Goal: Find specific page/section: Find specific page/section

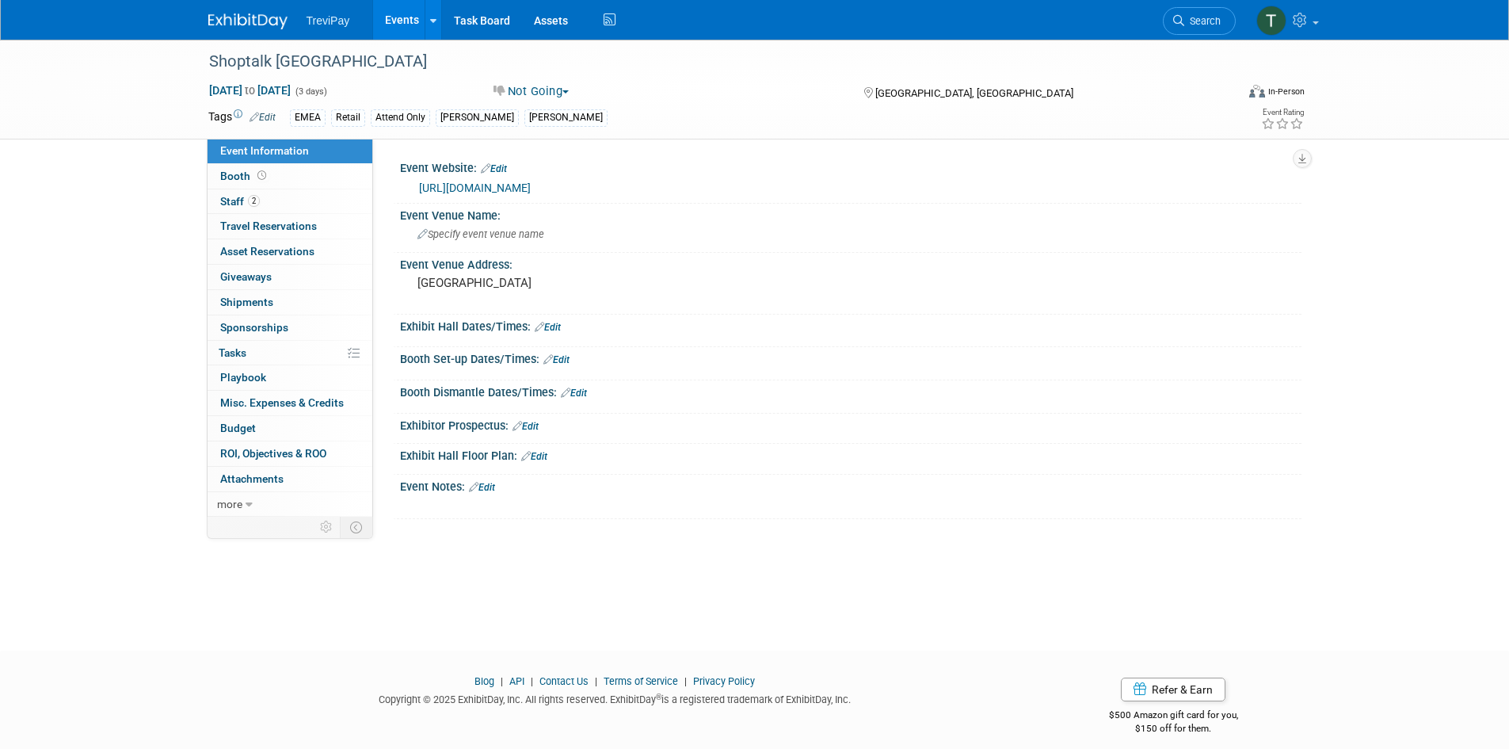
click at [267, 14] on img at bounding box center [247, 21] width 79 height 16
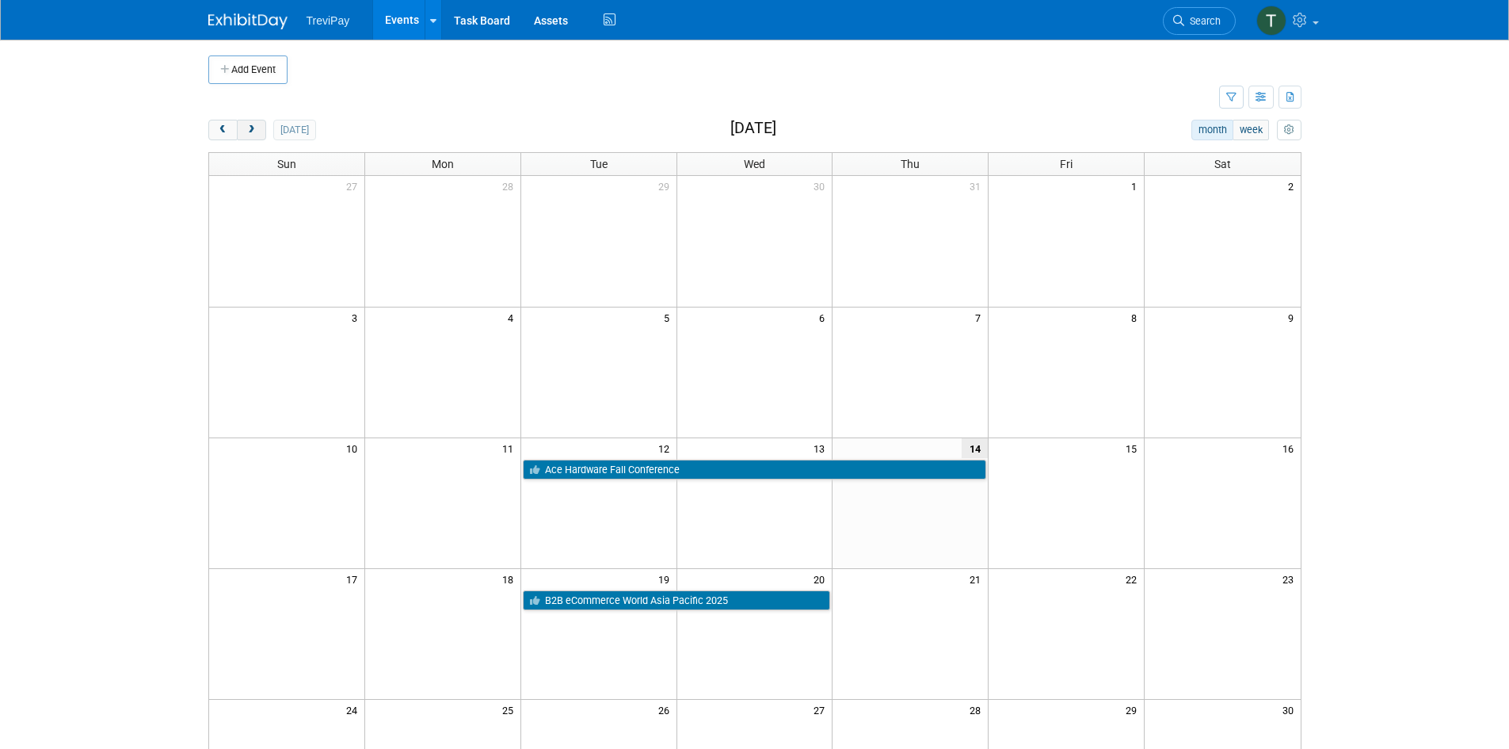
click at [253, 127] on span "next" at bounding box center [252, 130] width 12 height 10
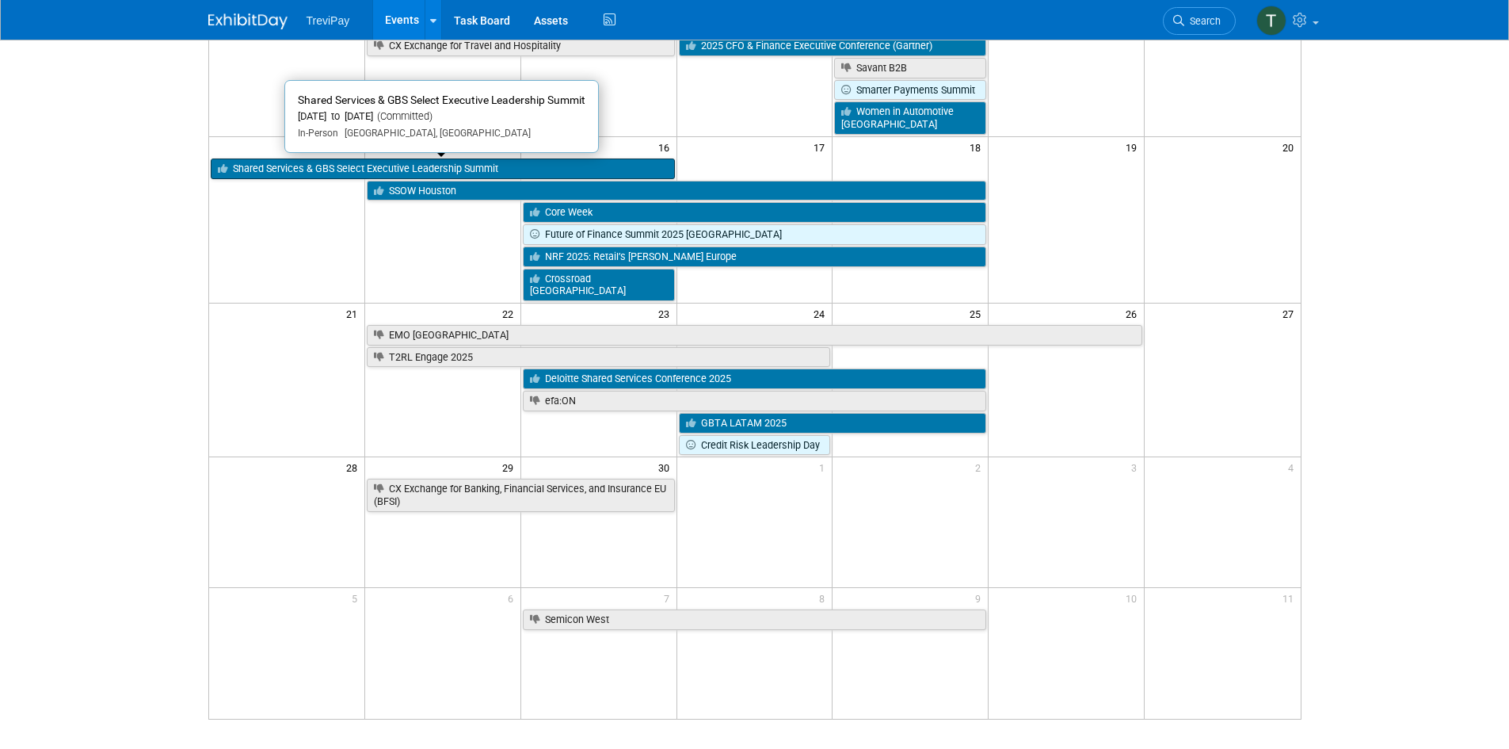
scroll to position [317, 0]
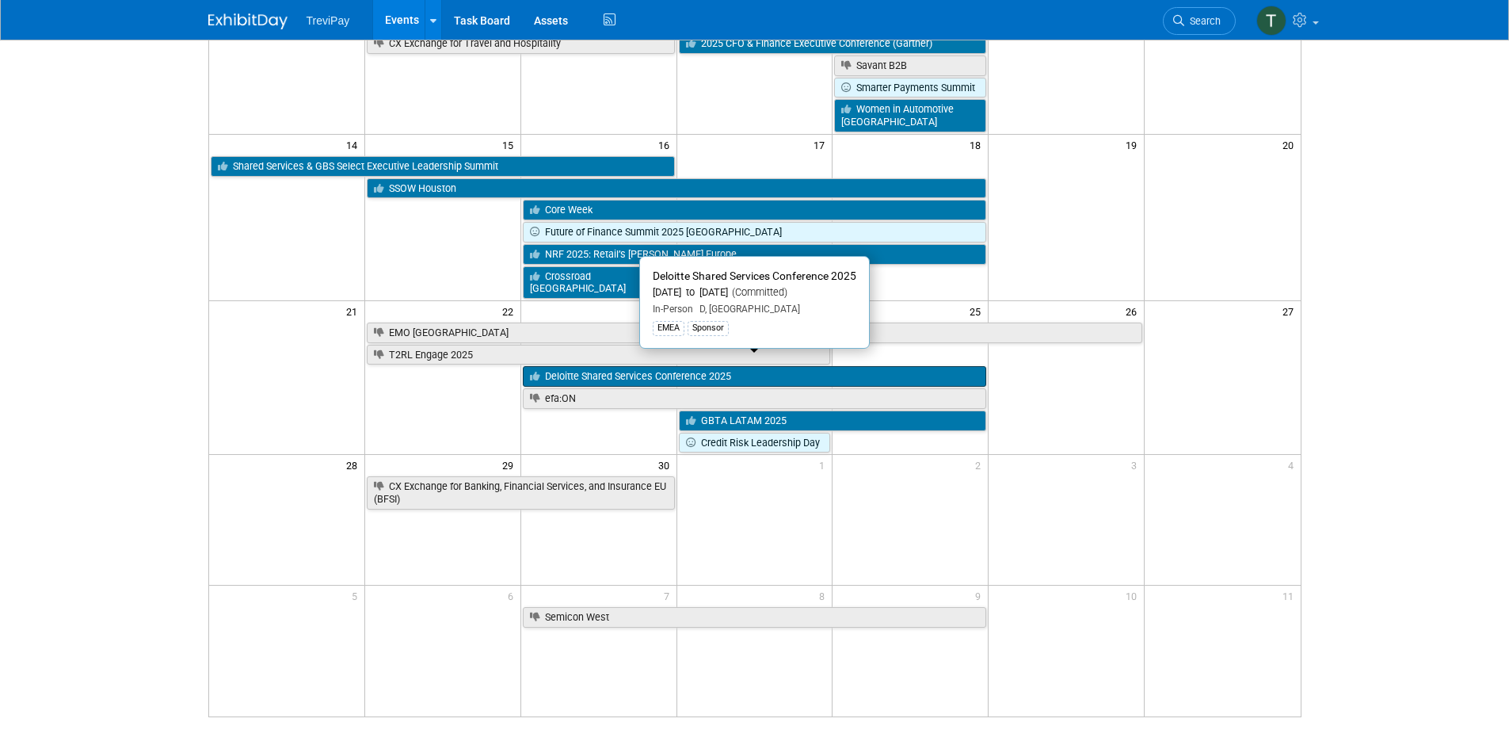
click at [635, 366] on link "Deloitte Shared Services Conference 2025" at bounding box center [755, 376] width 464 height 21
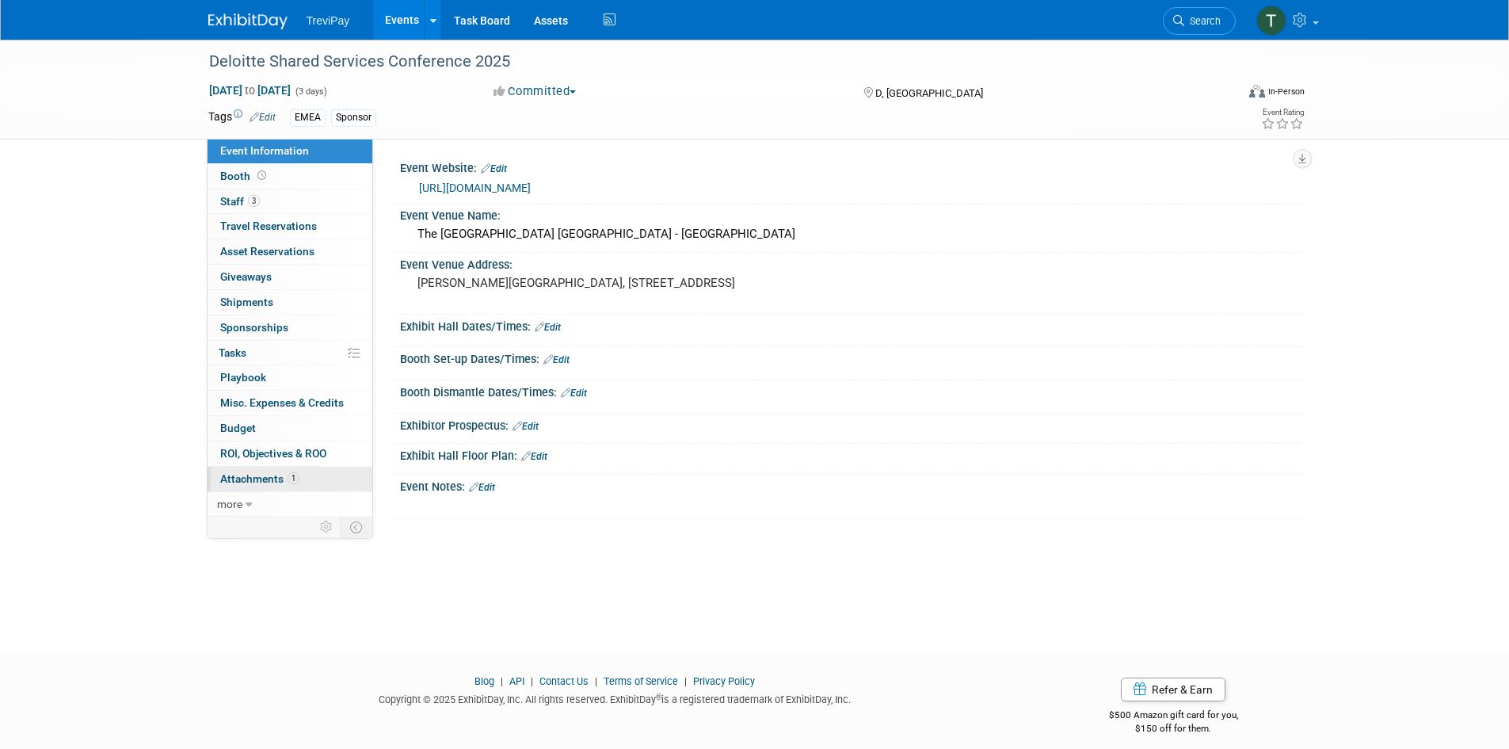
click at [251, 481] on span "Attachments 1" at bounding box center [259, 478] width 79 height 13
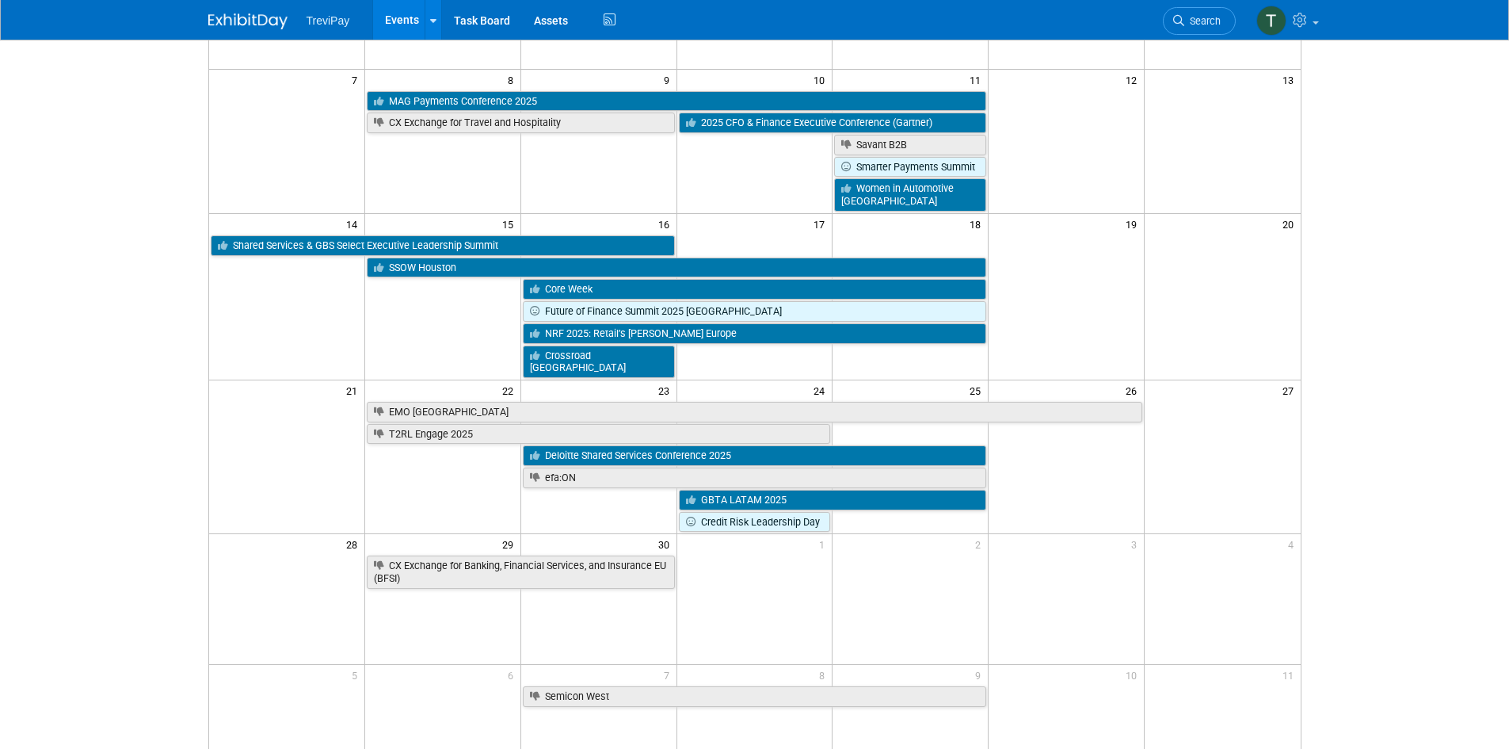
scroll to position [317, 0]
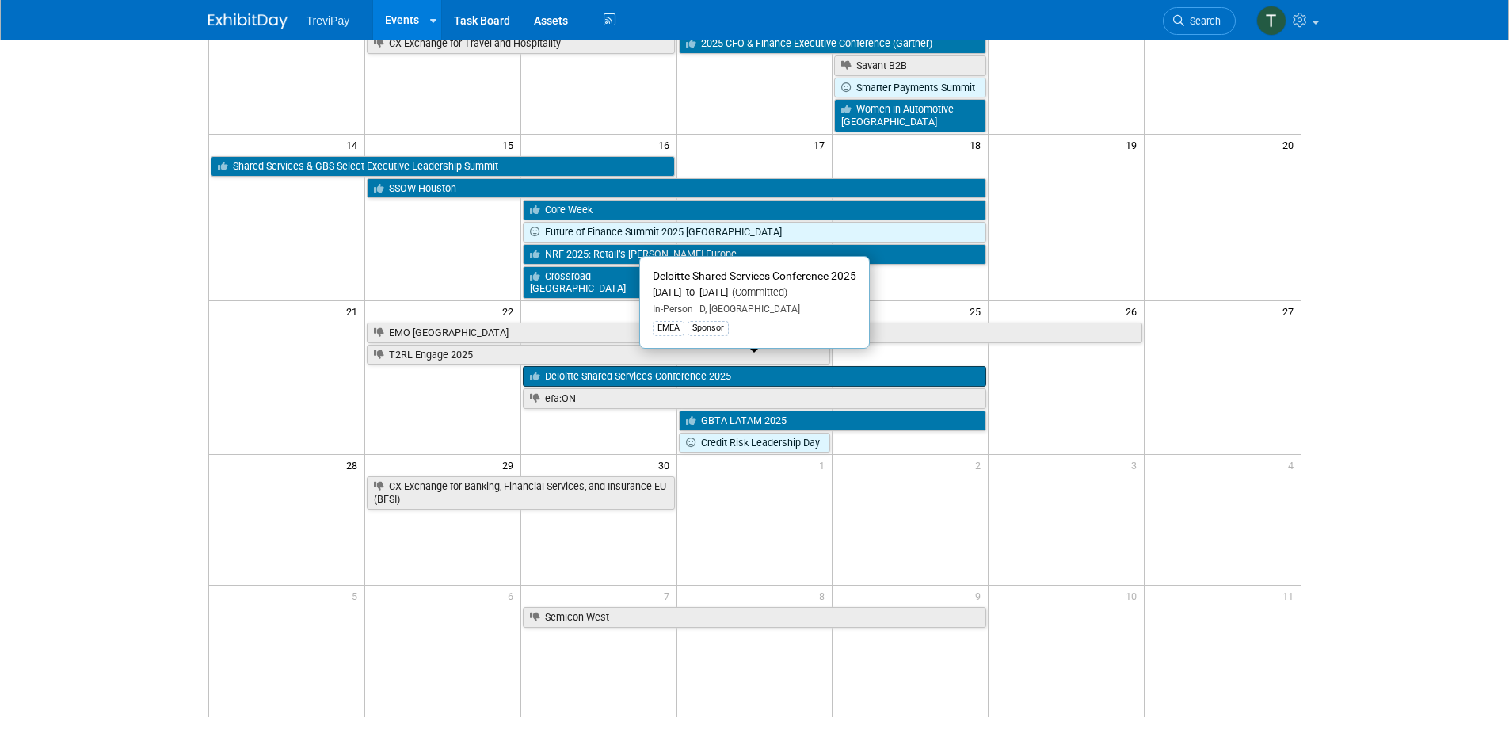
click at [552, 366] on link "Deloitte Shared Services Conference 2025" at bounding box center [755, 376] width 464 height 21
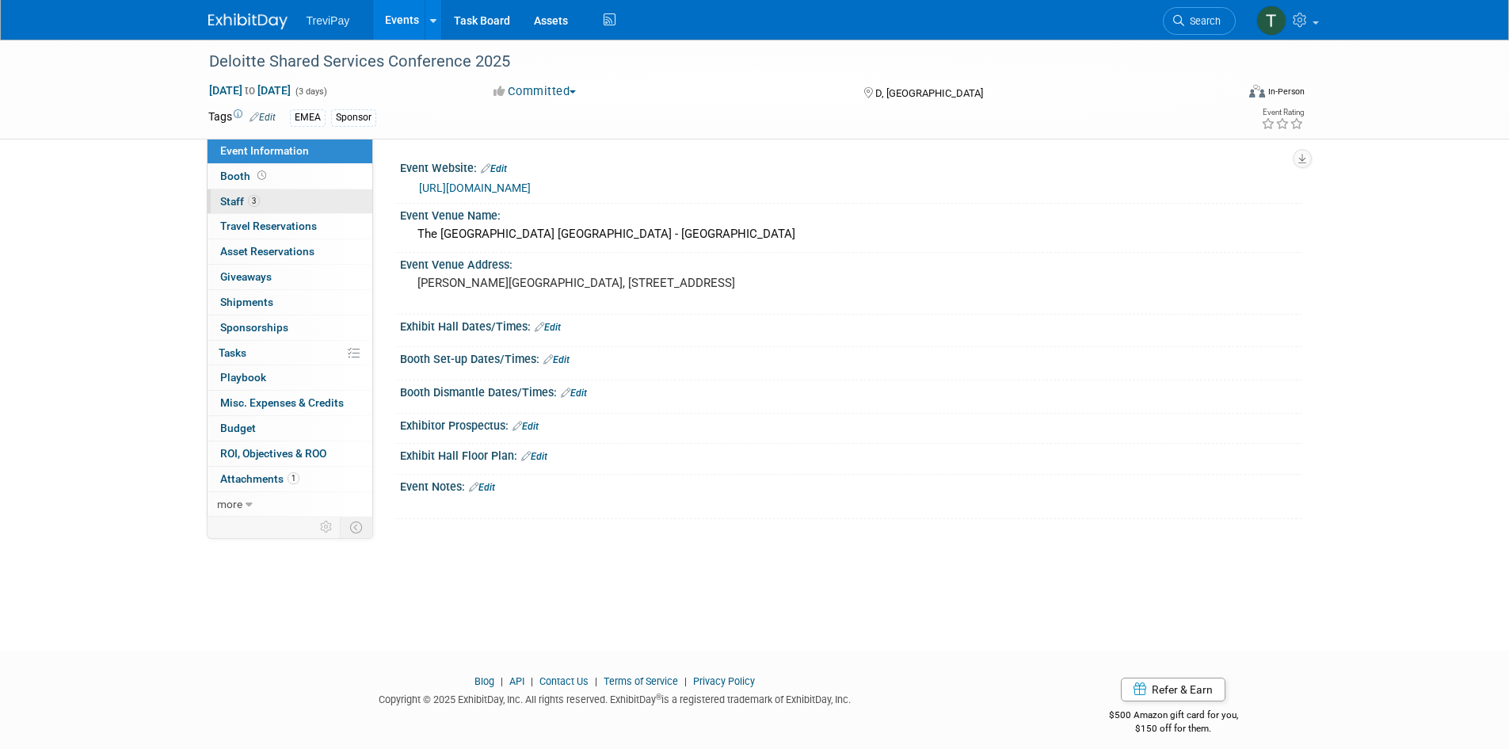
click at [267, 206] on link "3 Staff 3" at bounding box center [290, 201] width 165 height 25
